Goal: Information Seeking & Learning: Learn about a topic

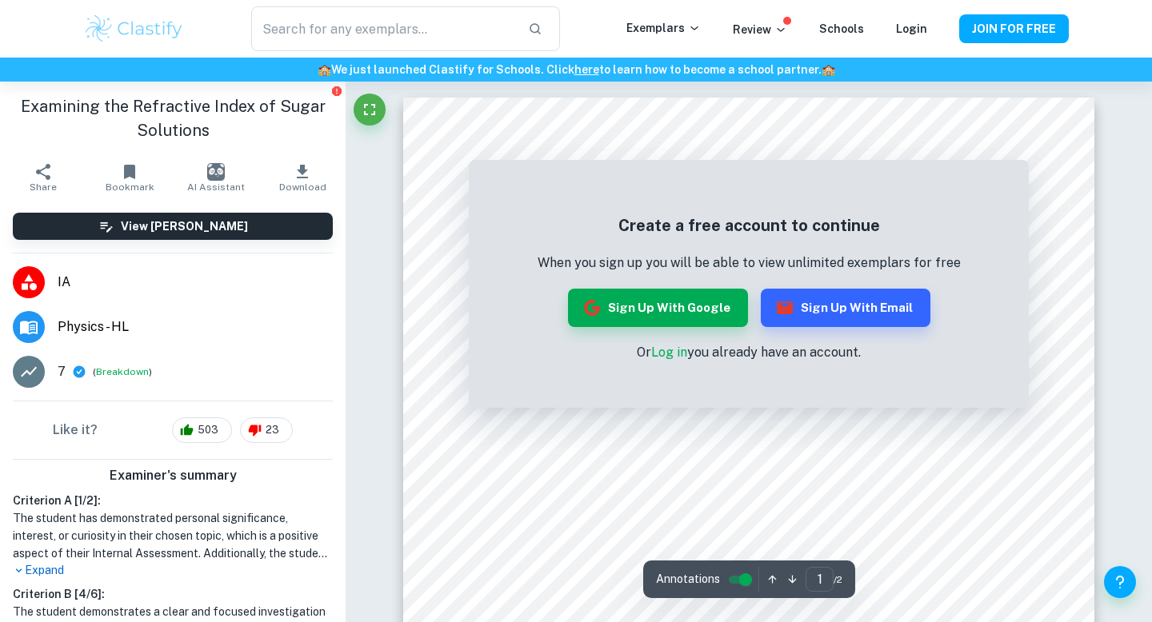
scroll to position [629, 0]
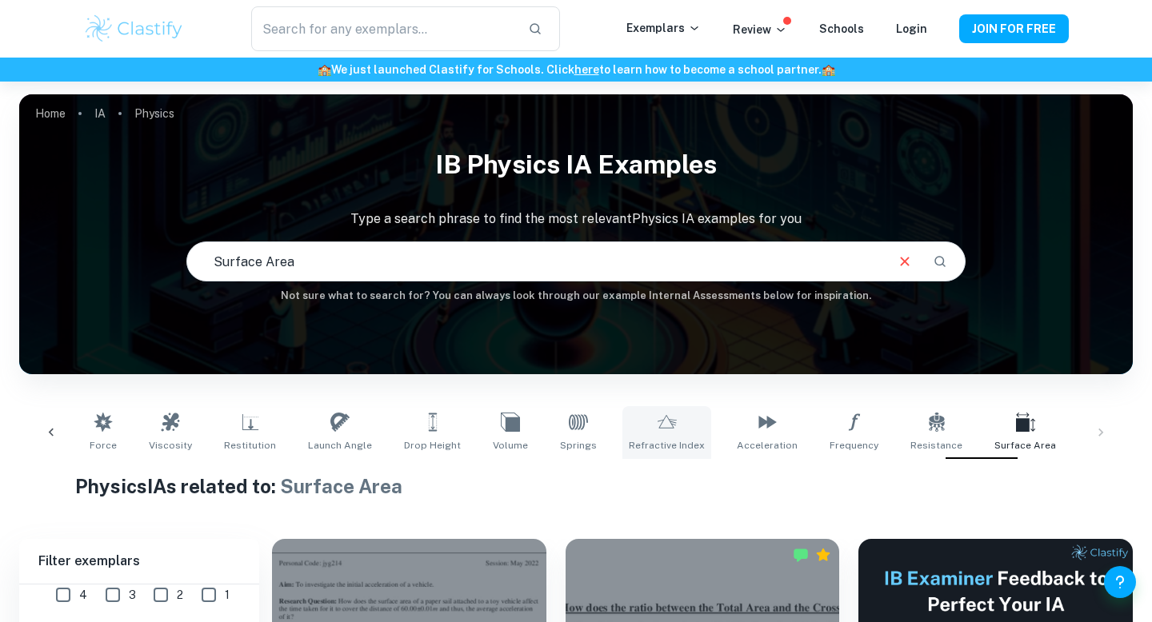
click at [622, 416] on link "Refractive Index" at bounding box center [666, 432] width 89 height 53
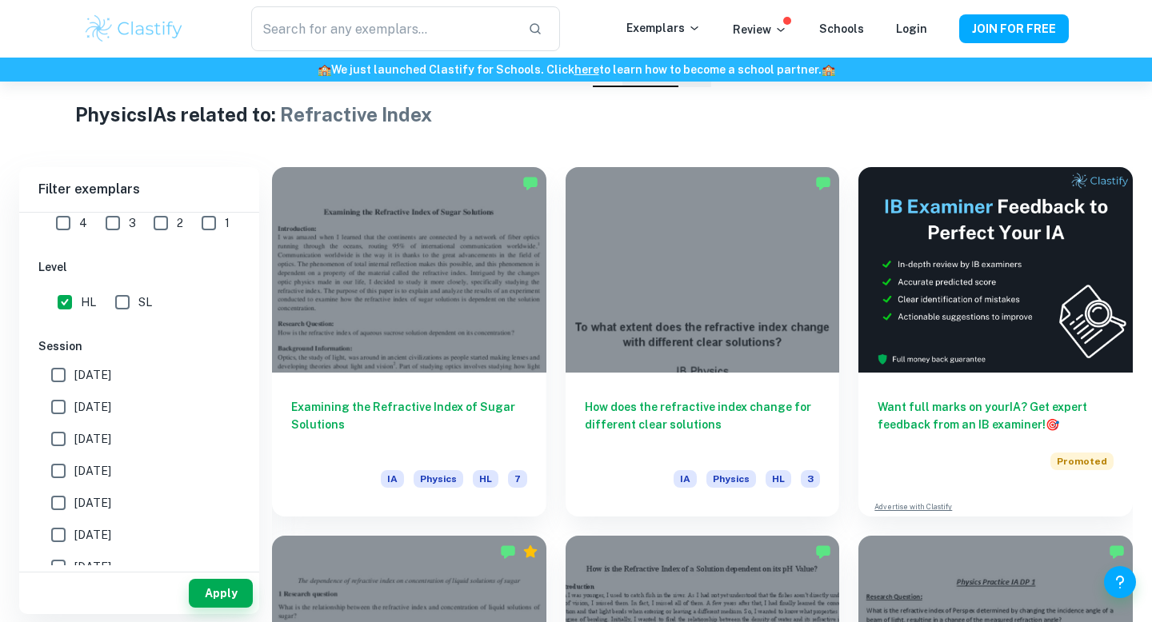
scroll to position [374, 0]
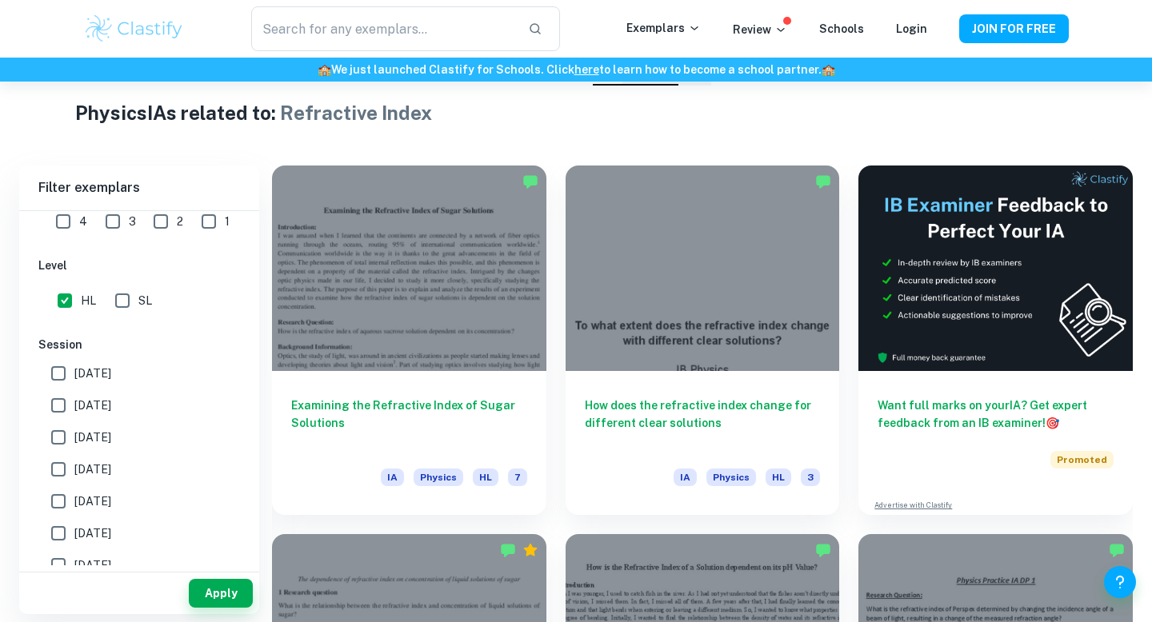
click at [622, 416] on h6 "How does the refractive index change for different clear solutions" at bounding box center [703, 423] width 236 height 53
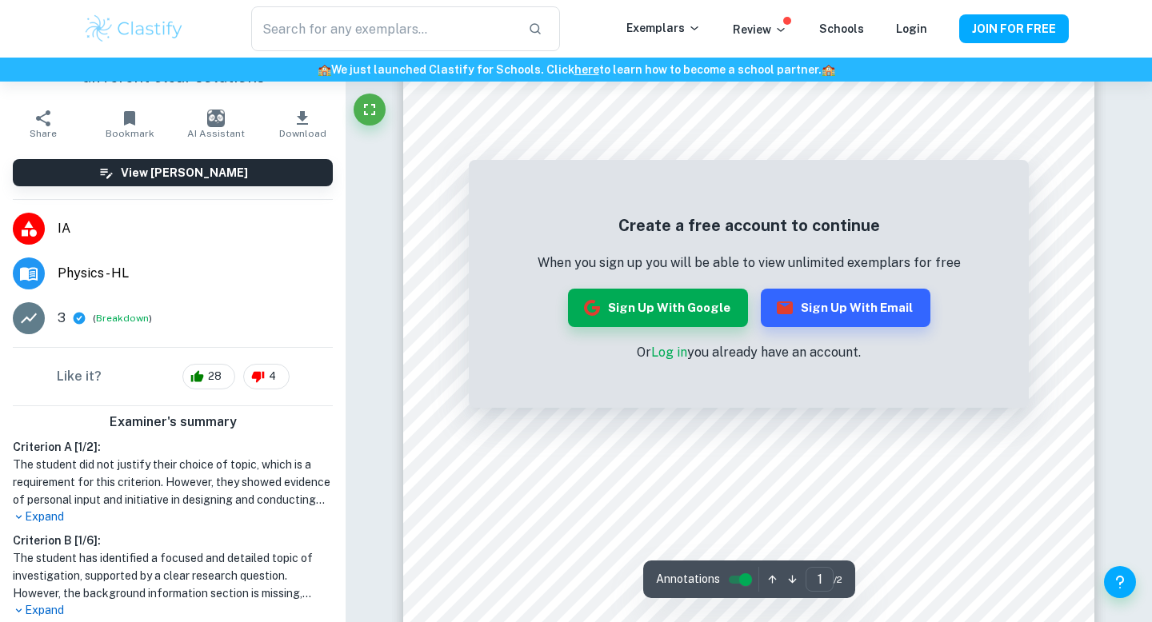
scroll to position [50, 0]
